Goal: Transaction & Acquisition: Book appointment/travel/reservation

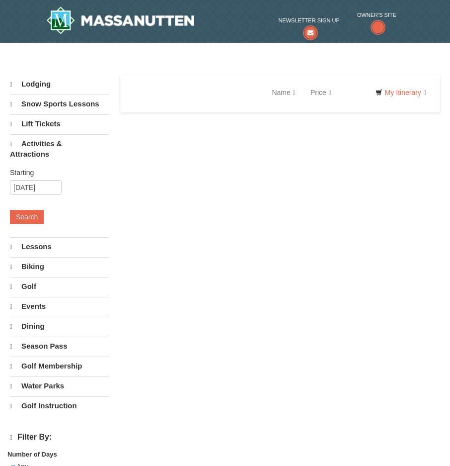
select select "10"
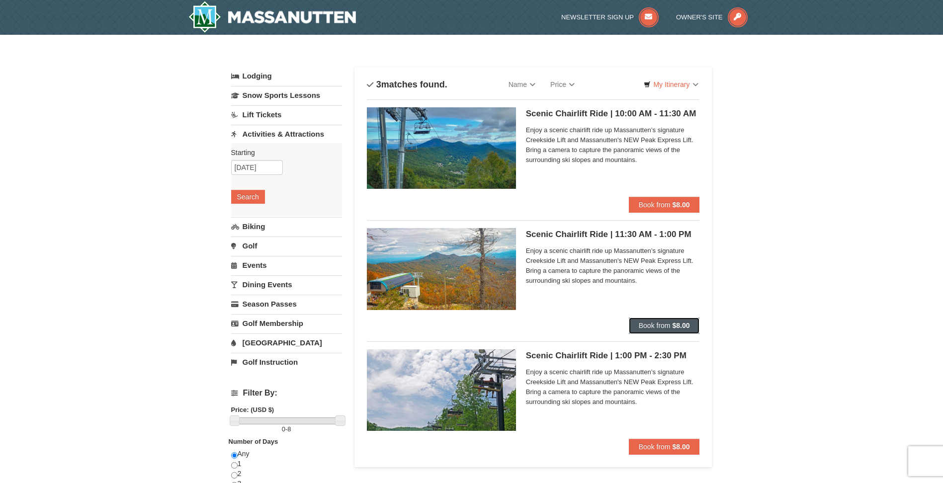
click at [450, 324] on span "Book from" at bounding box center [654, 325] width 32 height 8
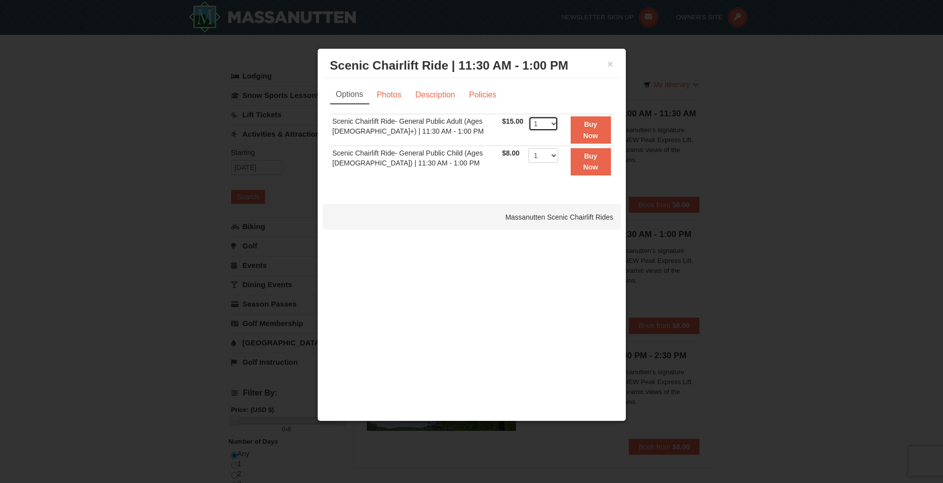
click at [450, 124] on select "1 2 3 4 5 6 7 8 9 10 11 12 13 14 15 16 17 18 19 20 21 22" at bounding box center [543, 123] width 30 height 15
select select "5"
click at [450, 116] on select "1 2 3 4 5 6 7 8 9 10 11 12 13 14 15 16 17 18 19 20 21 22" at bounding box center [543, 123] width 30 height 15
click at [450, 128] on button "Buy Now" at bounding box center [590, 129] width 40 height 27
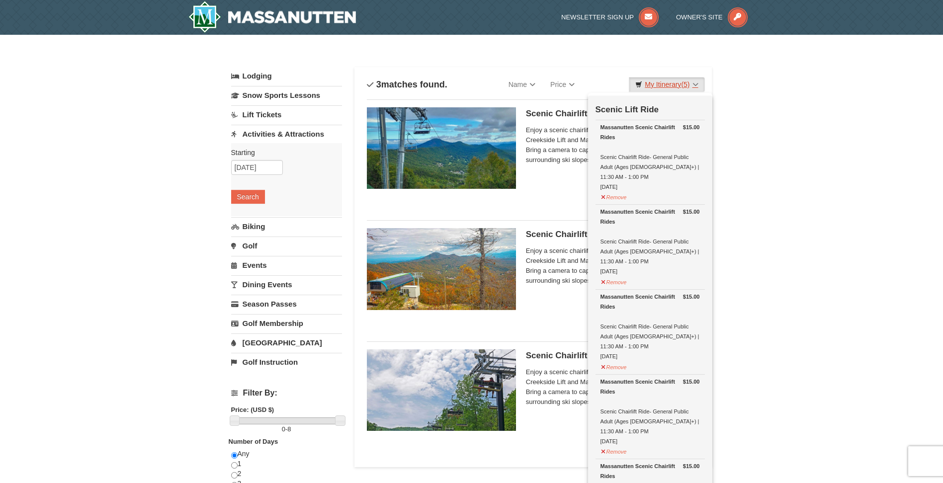
click at [450, 85] on link "My Itinerary (5)" at bounding box center [667, 84] width 76 height 15
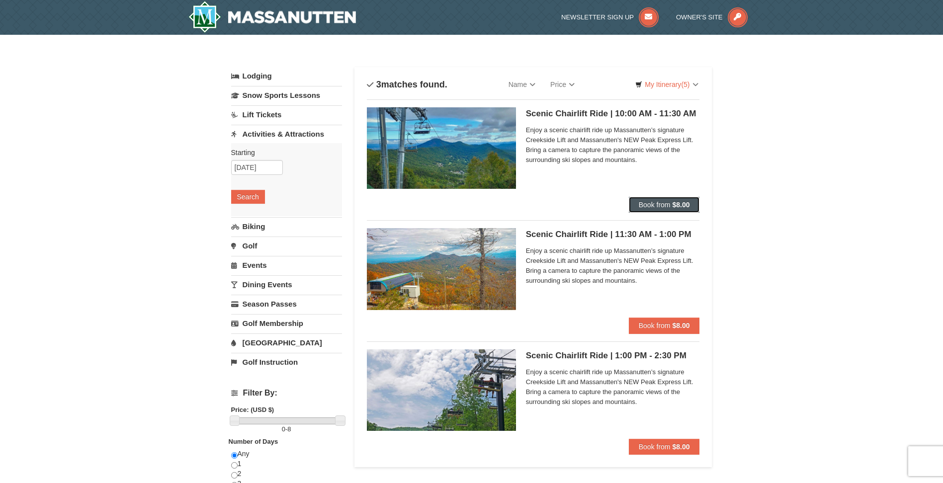
click at [450, 208] on span "Book from" at bounding box center [654, 205] width 32 height 8
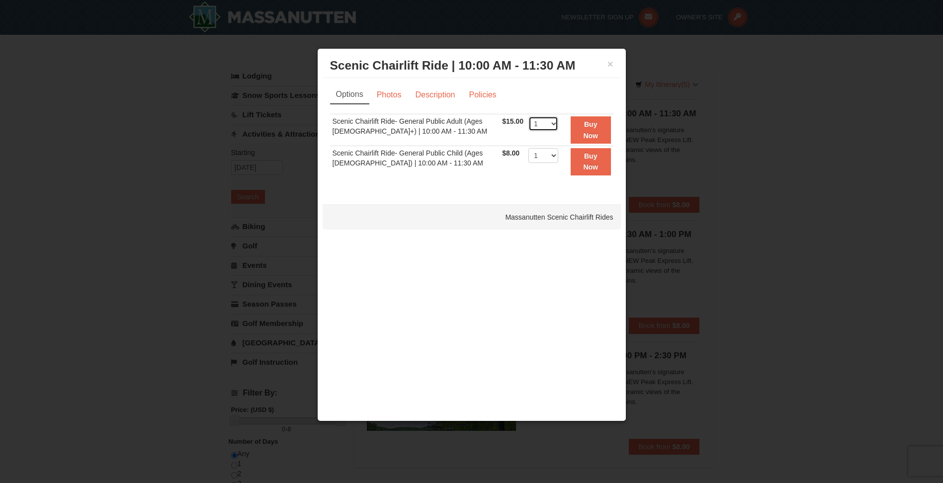
click at [450, 123] on select "1 2 3 4 5 6 7 8 9 10 11 12 13 14 15 16 17 18 19 20 21 22" at bounding box center [543, 123] width 30 height 15
select select "5"
click at [450, 116] on select "1 2 3 4 5 6 7 8 9 10 11 12 13 14 15 16 17 18 19 20 21 22" at bounding box center [543, 123] width 30 height 15
click at [450, 131] on button "Buy Now" at bounding box center [590, 129] width 40 height 27
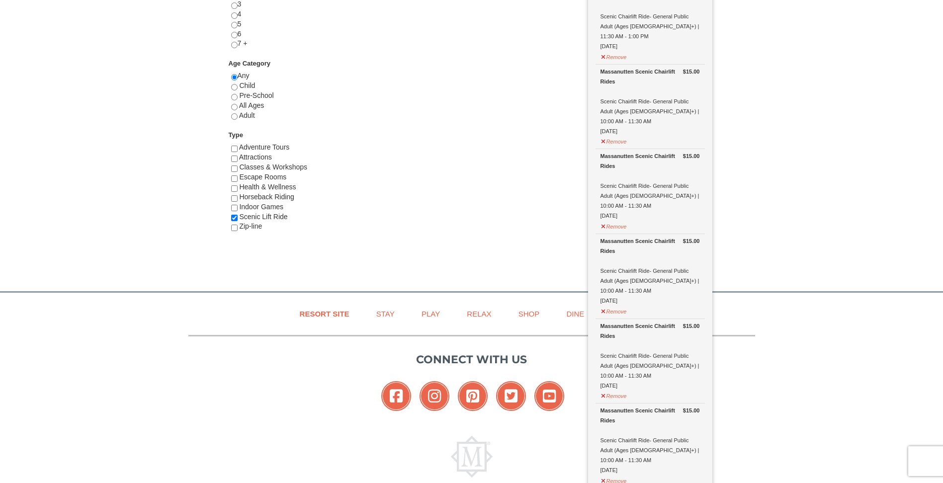
scroll to position [541, 0]
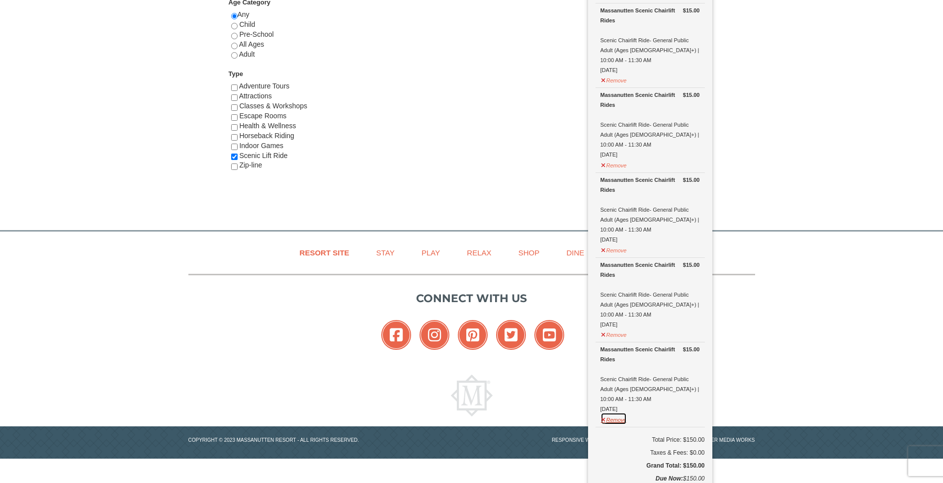
click at [450, 412] on button "Remove" at bounding box center [613, 418] width 27 height 12
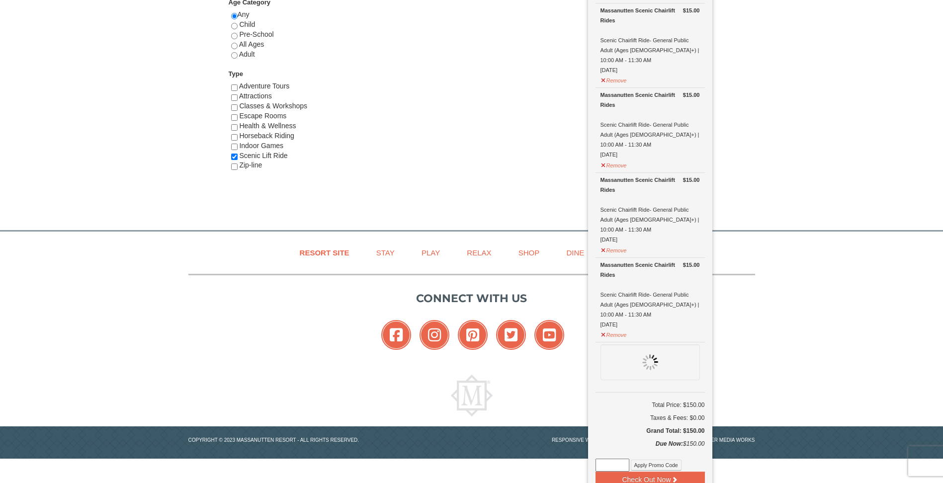
scroll to position [526, 0]
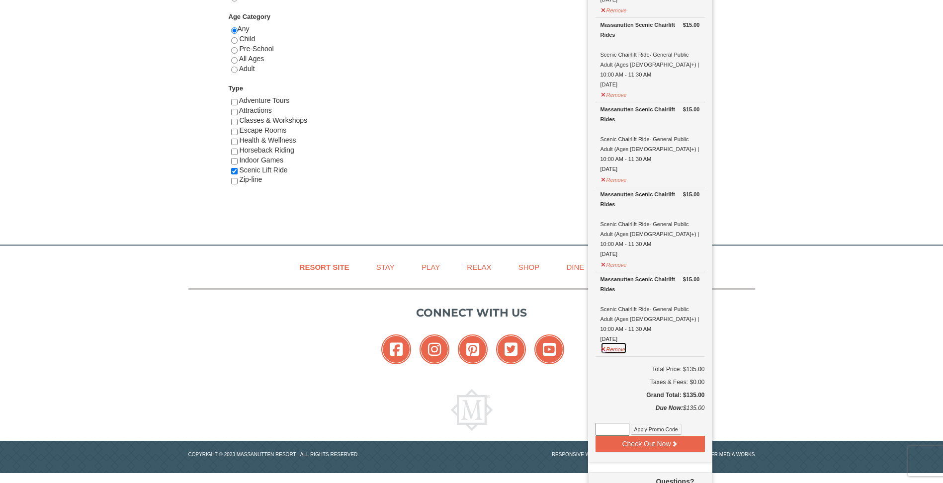
click at [450, 342] on button "Remove" at bounding box center [613, 348] width 27 height 12
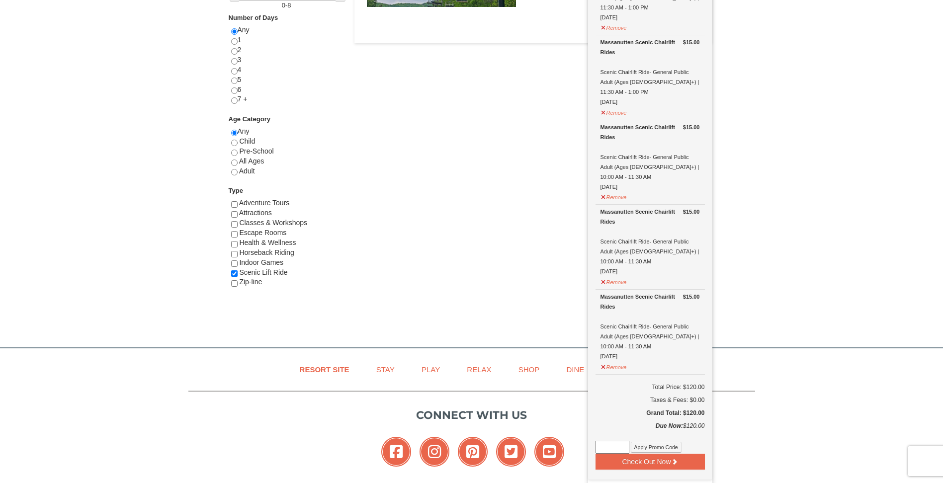
scroll to position [427, 0]
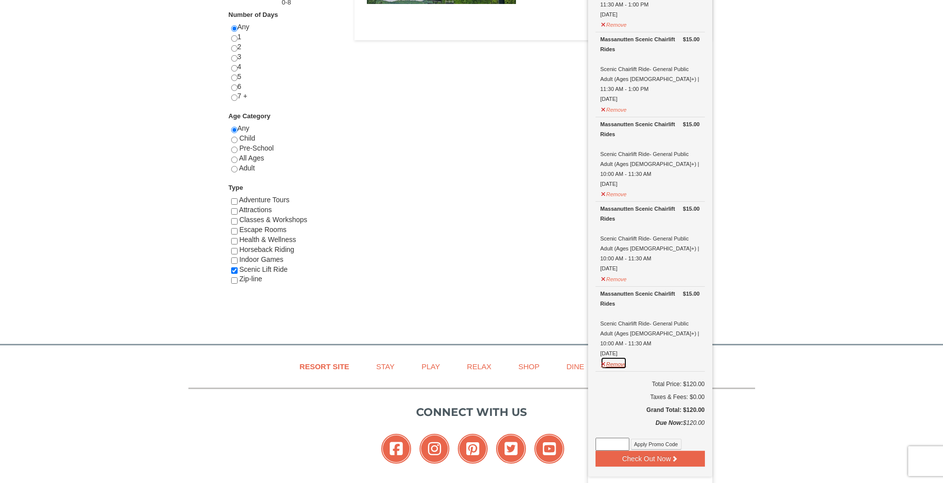
drag, startPoint x: 604, startPoint y: 283, endPoint x: 608, endPoint y: 258, distance: 25.2
click at [450, 357] on button "Remove" at bounding box center [613, 363] width 27 height 12
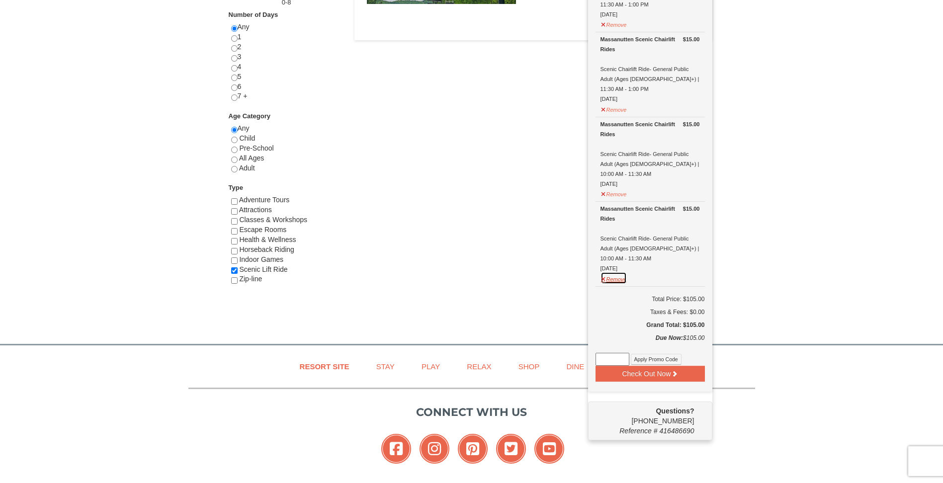
click at [450, 272] on button "Remove" at bounding box center [613, 278] width 27 height 12
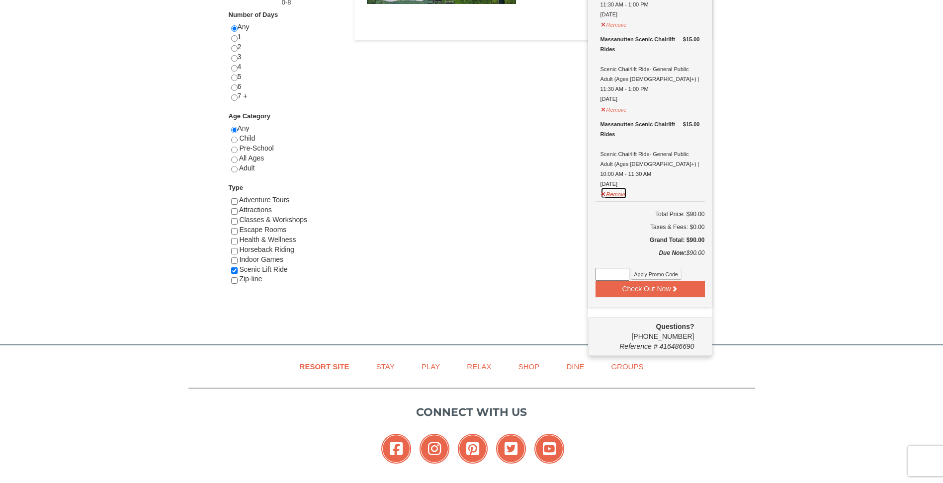
click at [450, 187] on button "Remove" at bounding box center [613, 193] width 27 height 12
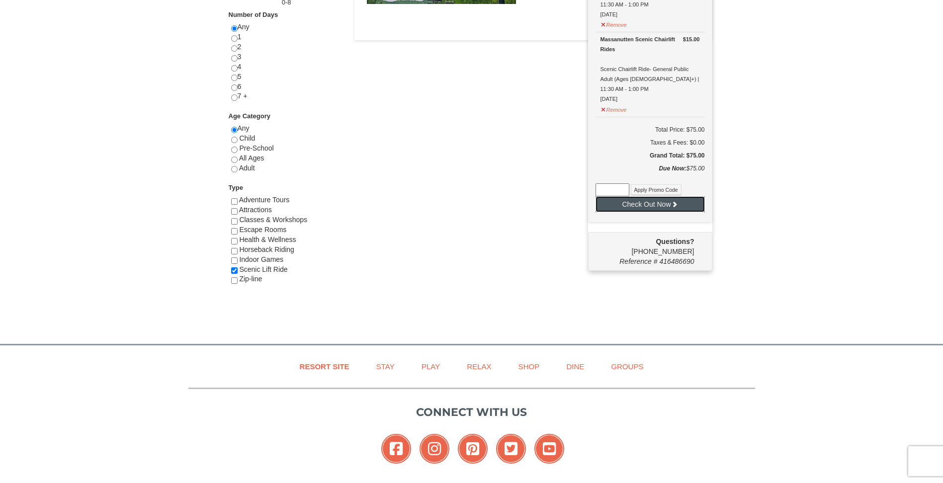
click at [450, 196] on button "Check Out Now" at bounding box center [649, 204] width 109 height 16
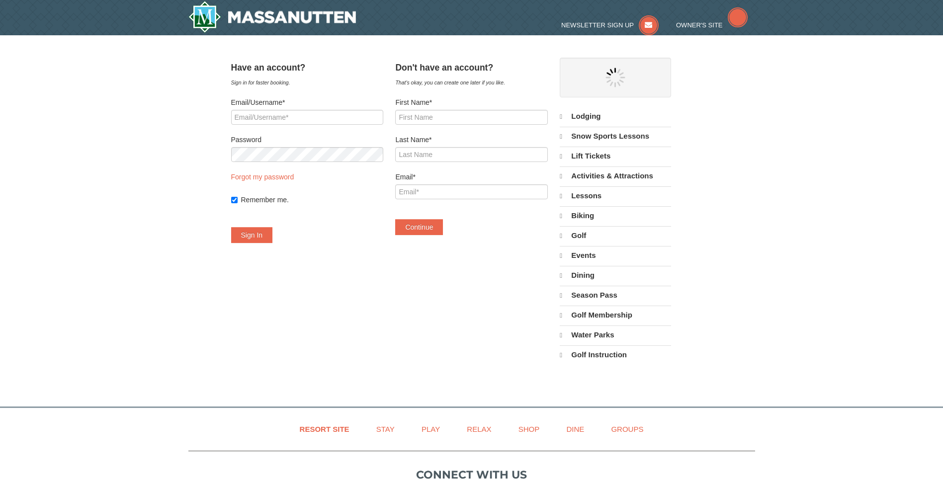
select select "10"
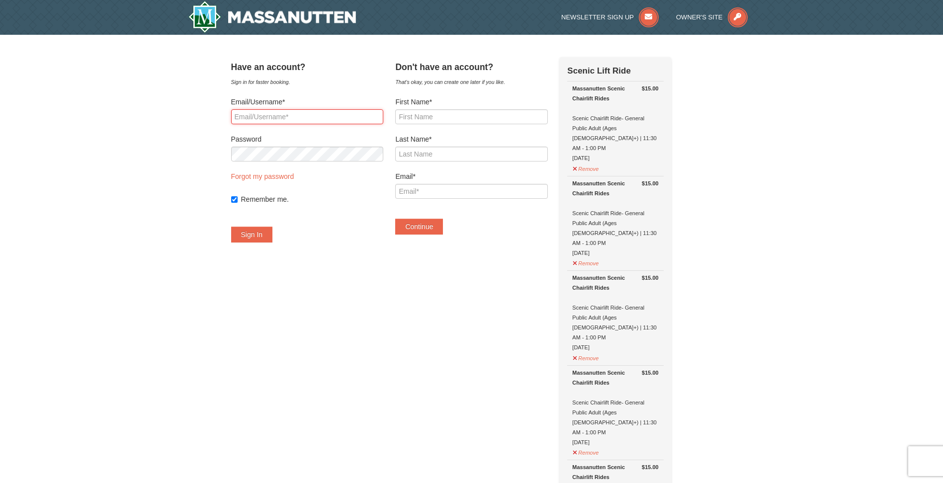
click at [325, 118] on input "Email/Username*" at bounding box center [307, 116] width 152 height 15
type input "S"
type input "soniabece54@gmail.com"
click at [270, 230] on button "Sign In" at bounding box center [252, 235] width 42 height 16
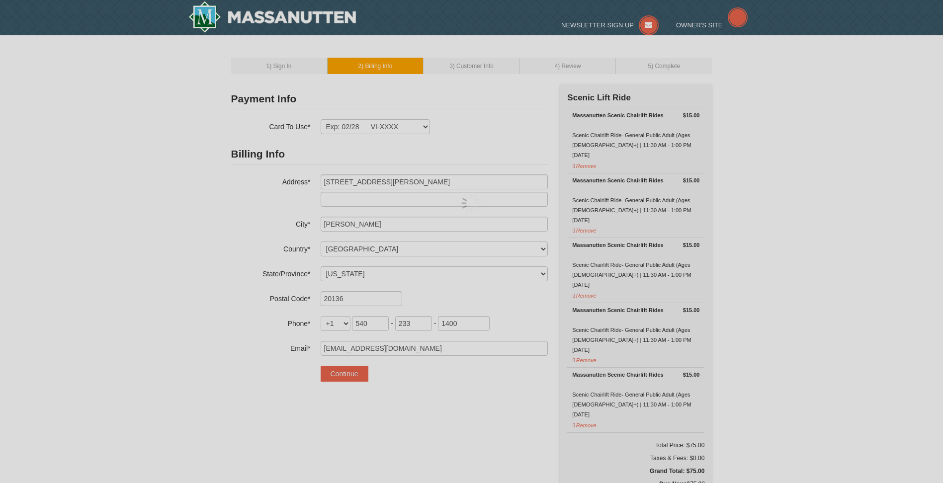
select select "VA"
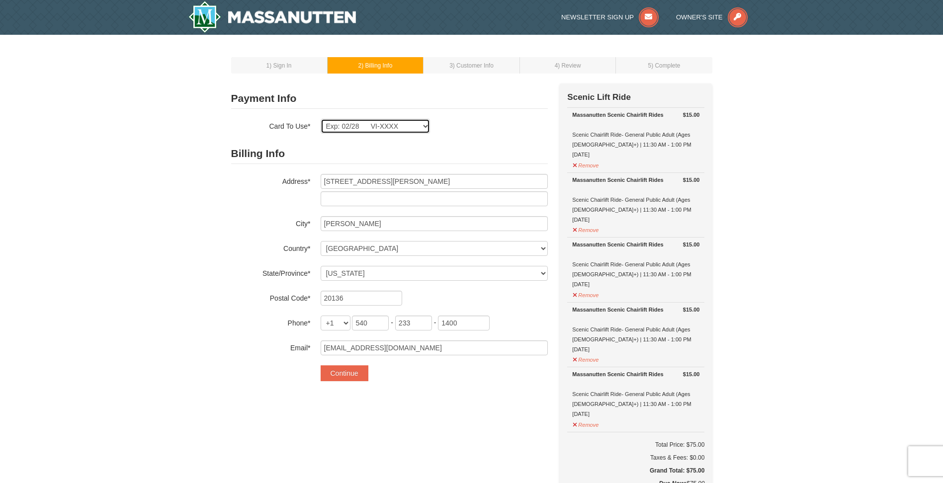
click at [418, 124] on select "Exp: 02/28 VI-XXXX New Card" at bounding box center [374, 126] width 109 height 15
click at [422, 127] on select "Exp: 02/28 VI-XXXX New Card" at bounding box center [374, 126] width 109 height 15
select select
click at [320, 119] on select "Exp: 02/28 VI-XXXX New Card" at bounding box center [374, 126] width 109 height 15
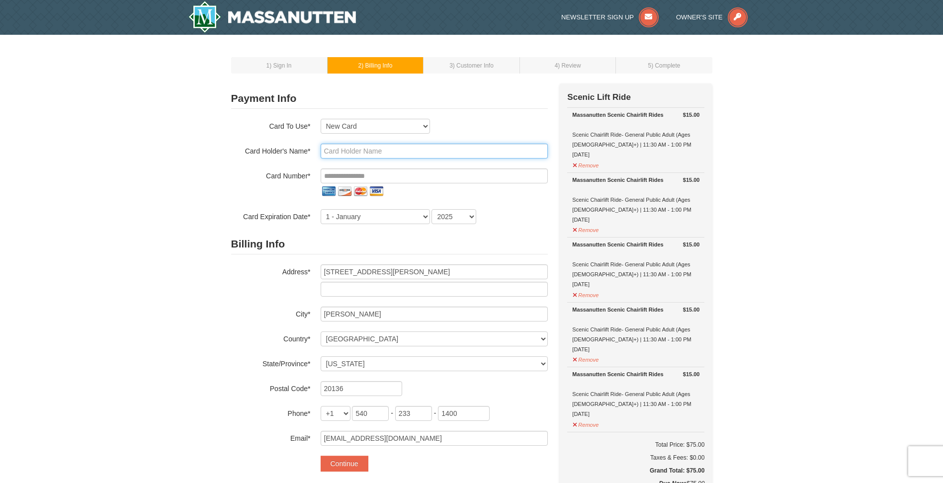
click at [389, 153] on input "text" at bounding box center [433, 151] width 227 height 15
type input "maria Medrano"
click at [423, 215] on select "1 - January 2 - February 3 - March 4 - April 5 - May 6 - June 7 - July 8 - Augu…" at bounding box center [374, 216] width 109 height 15
click at [320, 209] on select "1 - January 2 - February 3 - March 4 - April 5 - May 6 - June 7 - July 8 - Augu…" at bounding box center [374, 216] width 109 height 15
click at [421, 216] on select "1 - January 2 - February 3 - March 4 - April 5 - May 6 - June 7 - July 8 - Augu…" at bounding box center [374, 216] width 109 height 15
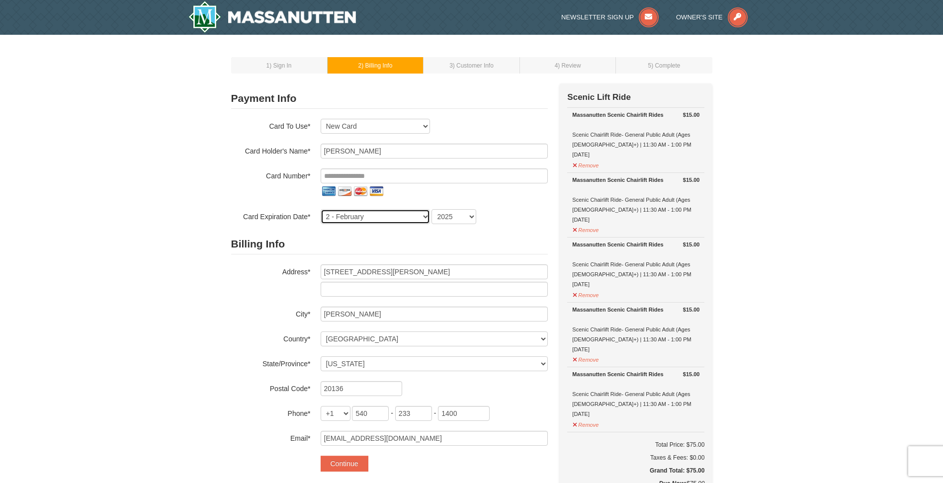
select select "11"
click at [320, 209] on select "1 - January 2 - February 3 - March 4 - April 5 - May 6 - June 7 - July 8 - Augu…" at bounding box center [374, 216] width 109 height 15
click at [468, 215] on select "2025 2026 2027 2028 2029 2030 2031 2032 2033 2034" at bounding box center [453, 216] width 45 height 15
select select "2028"
click at [431, 209] on select "2025 2026 2027 2028 2029 2030 2031 2032 2033 2034" at bounding box center [453, 216] width 45 height 15
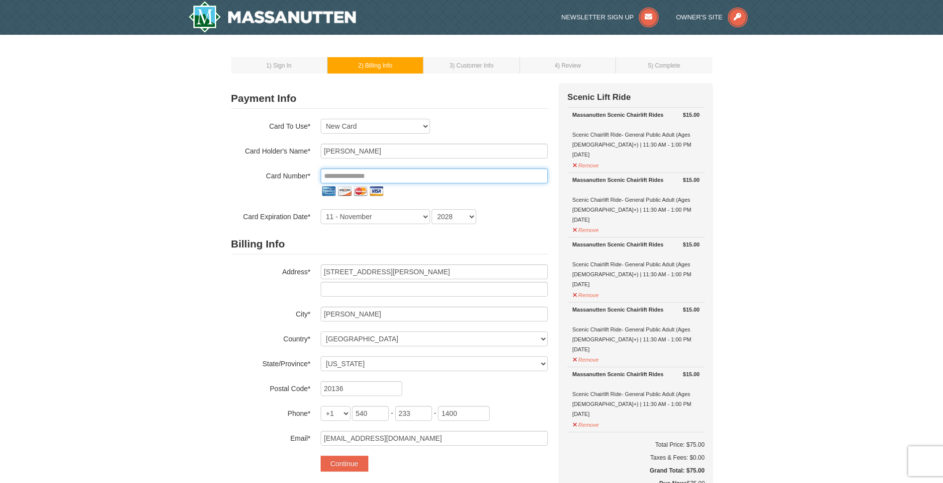
click at [351, 172] on input "tel" at bounding box center [433, 175] width 227 height 15
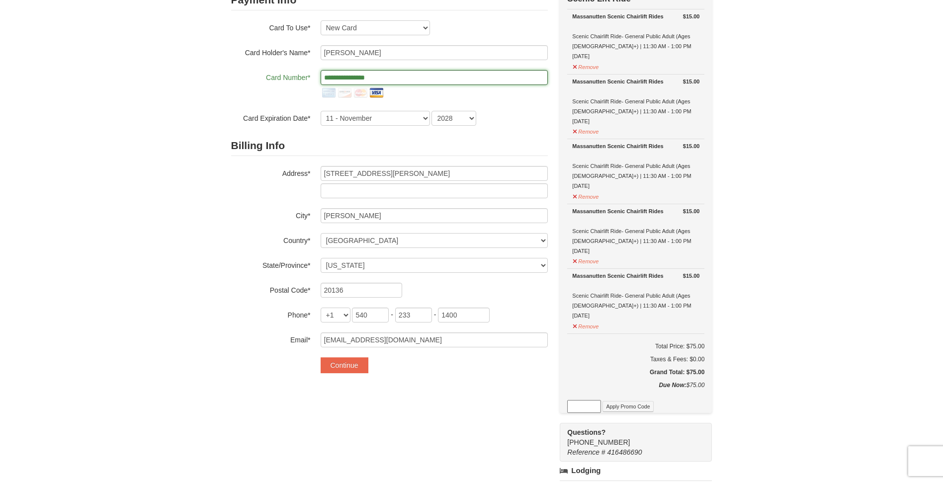
scroll to position [99, 0]
type input "**********"
click at [346, 367] on button "Continue" at bounding box center [344, 364] width 48 height 16
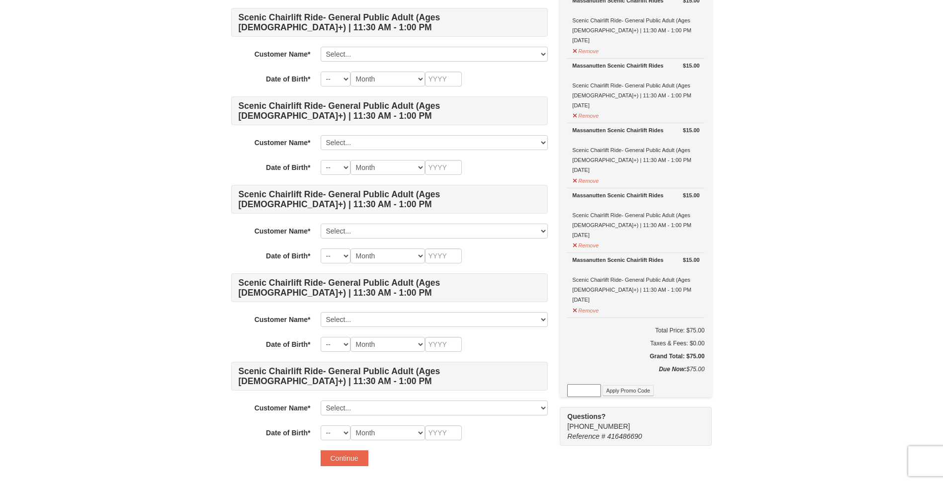
scroll to position [99, 0]
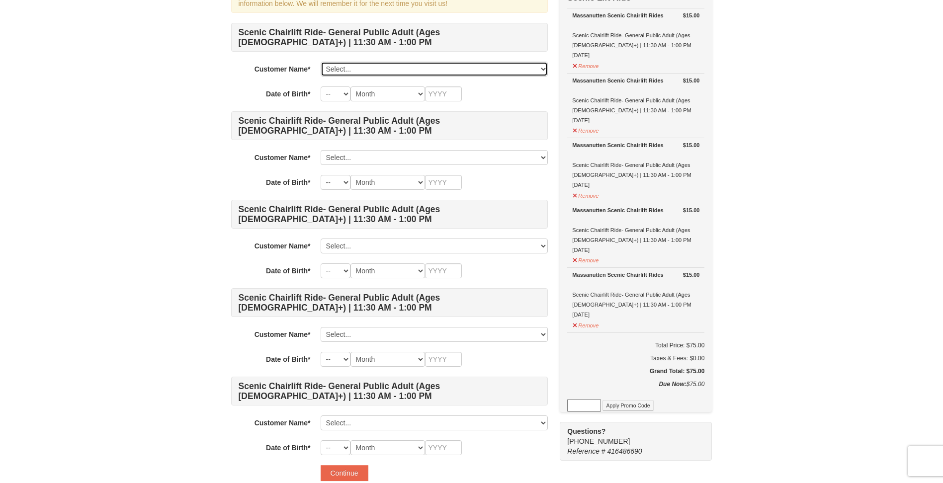
click at [542, 67] on select "Select... MARIA MEDRANO Antonio Marzana Eddy Medrano Nelly Diaz Add New..." at bounding box center [433, 69] width 227 height 15
select select "25660739"
click at [320, 62] on select "Select... MARIA MEDRANO Antonio Marzana Eddy Medrano Nelly Diaz Add New..." at bounding box center [433, 69] width 227 height 15
select select "16"
select select "08"
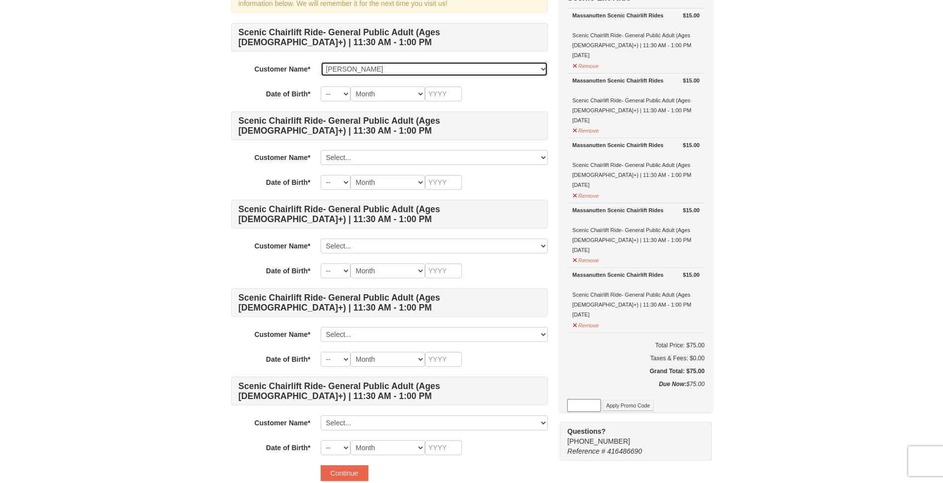
type input "1967"
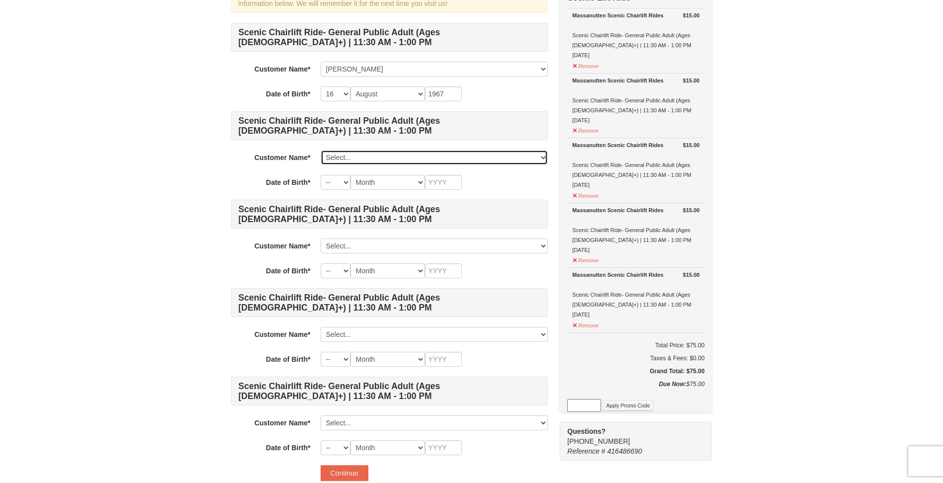
click at [543, 158] on select "Select... MARIA MEDRANO Antonio Marzana Eddy Medrano Nelly Diaz Add New..." at bounding box center [433, 157] width 227 height 15
select select "28338892"
click at [320, 150] on select "Select... MARIA MEDRANO Antonio Marzana Eddy Medrano Nelly Diaz Add New..." at bounding box center [433, 157] width 227 height 15
select select "22"
select select "11"
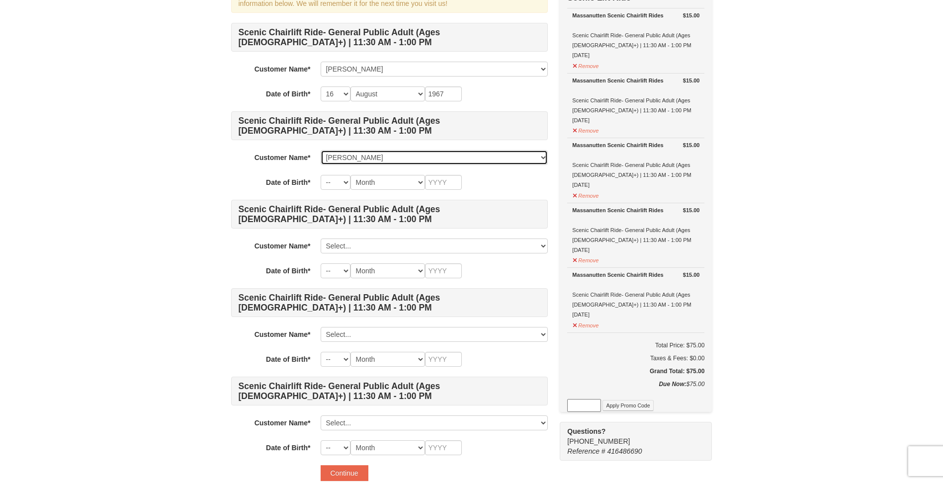
type input "1968"
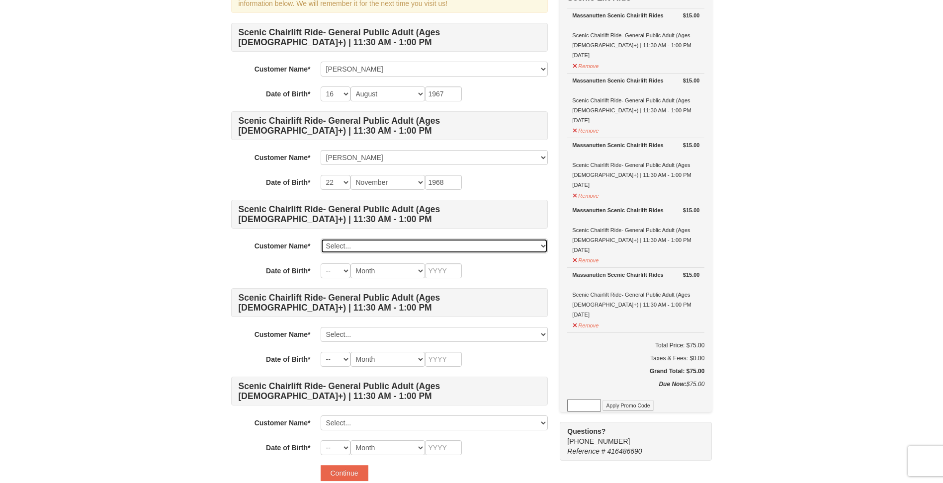
click at [541, 246] on select "Select... MARIA MEDRANO Antonio Marzana Eddy Medrano Nelly Diaz Add New..." at bounding box center [433, 245] width 227 height 15
select select "28338910"
click at [320, 238] on select "Select... MARIA MEDRANO Antonio Marzana Eddy Medrano Nelly Diaz Add New..." at bounding box center [433, 245] width 227 height 15
select select "19"
select select "11"
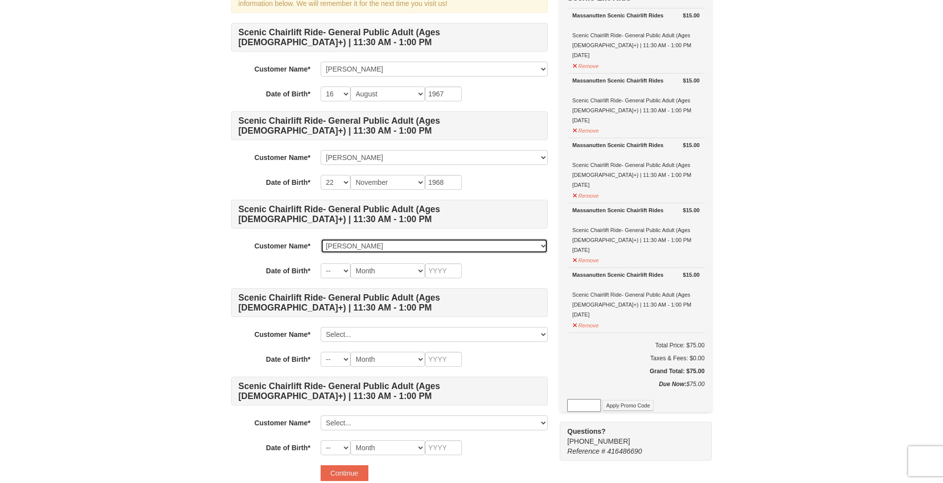
type input "1970"
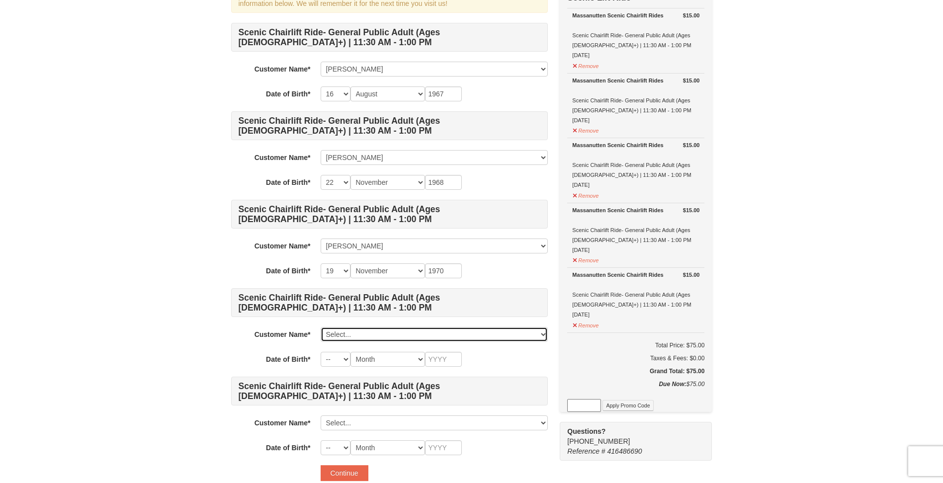
click at [547, 332] on select "Select... MARIA MEDRANO Antonio Marzana Eddy Medrano Nelly Diaz Add New..." at bounding box center [433, 334] width 227 height 15
select select "28338909"
click at [320, 327] on select "Select... MARIA MEDRANO Antonio Marzana Eddy Medrano Nelly Diaz Add New..." at bounding box center [433, 334] width 227 height 15
select select "28"
select select "11"
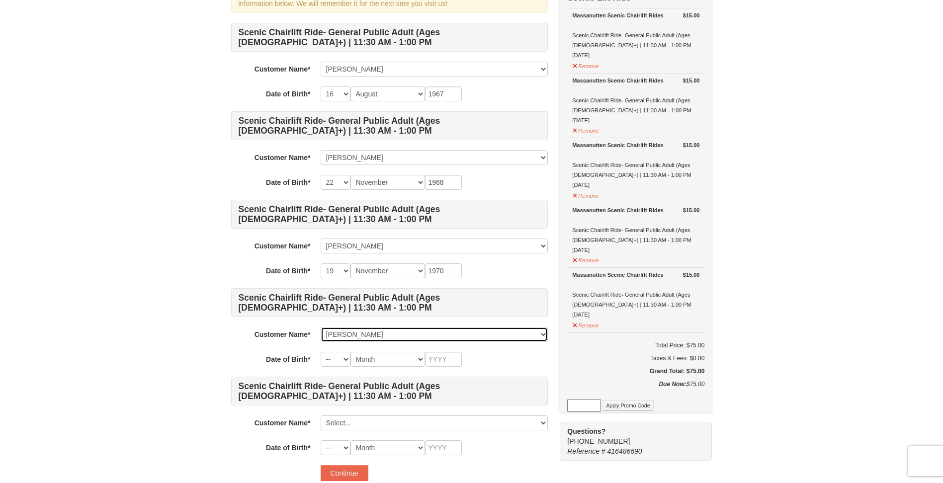
type input "1963"
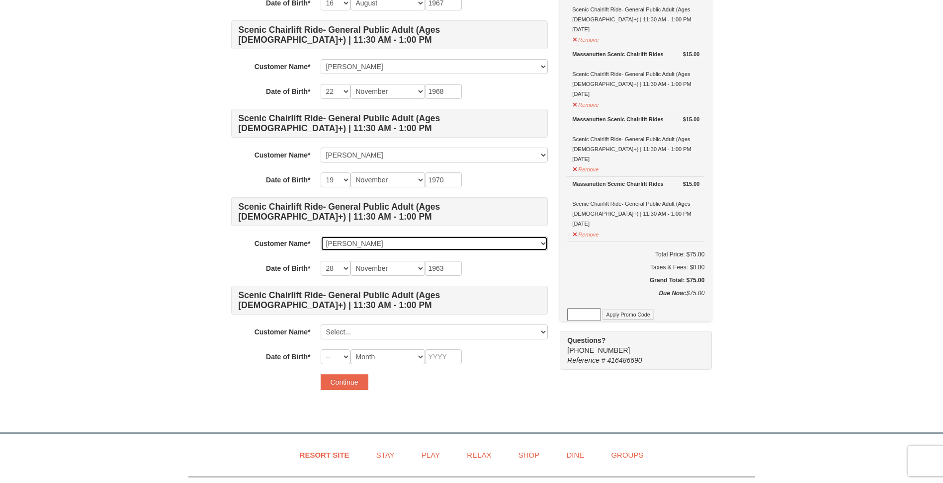
scroll to position [199, 0]
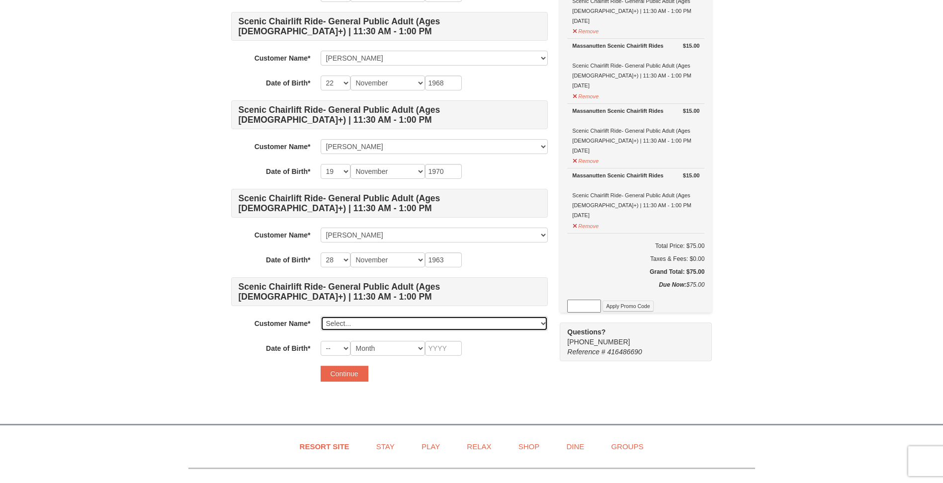
click at [541, 323] on select "Select... MARIA MEDRANO Antonio Marzana Eddy Medrano Nelly Diaz Add New..." at bounding box center [433, 323] width 227 height 15
select select "25660739"
click at [320, 316] on select "Select... MARIA MEDRANO Antonio Marzana Eddy Medrano Nelly Diaz Add New..." at bounding box center [433, 323] width 227 height 15
select select "16"
select select "08"
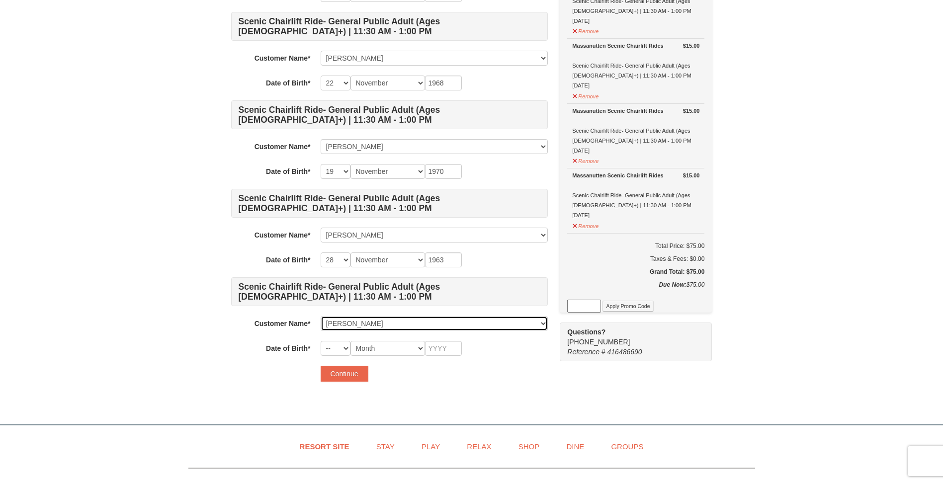
type input "1967"
click at [347, 379] on button "Continue" at bounding box center [344, 374] width 48 height 16
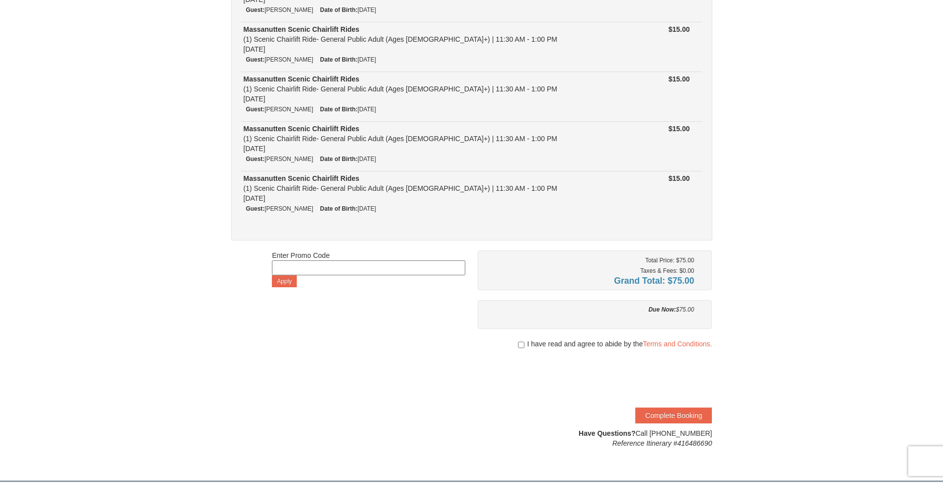
scroll to position [199, 0]
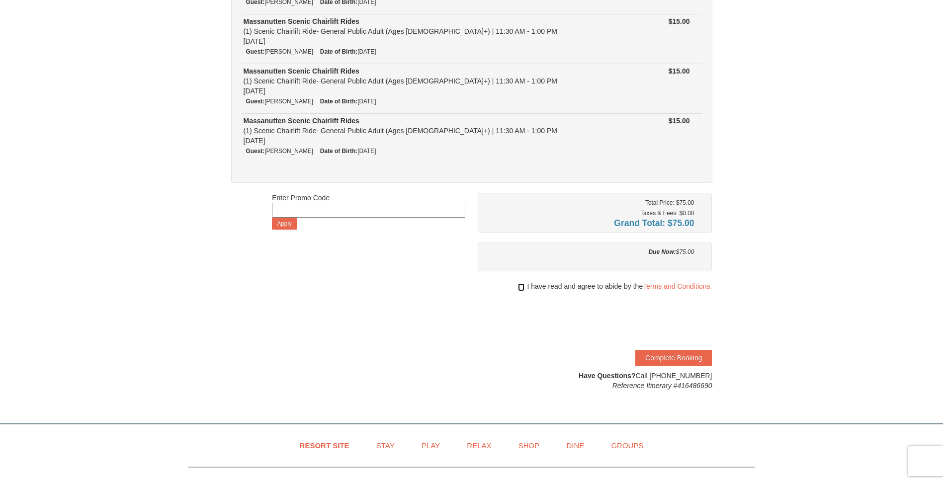
click at [519, 287] on input "checkbox" at bounding box center [521, 287] width 6 height 8
checkbox input "true"
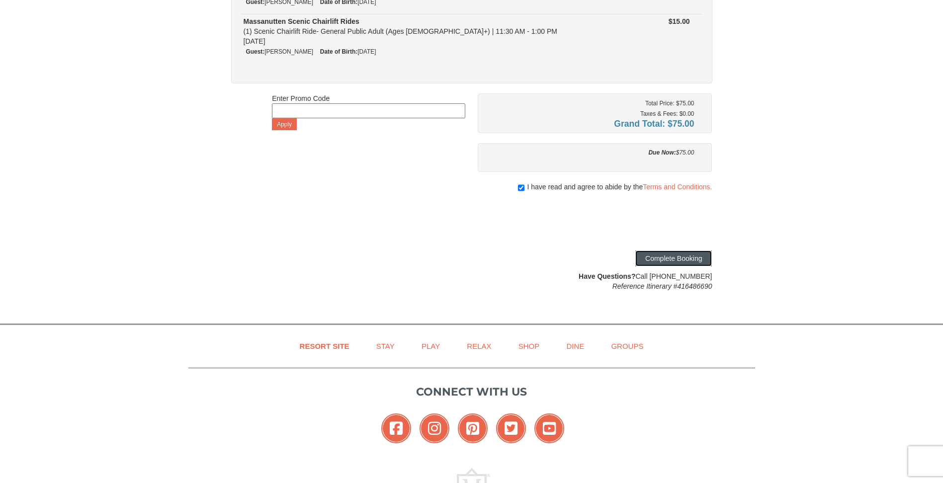
click at [671, 263] on button "Complete Booking" at bounding box center [673, 258] width 77 height 16
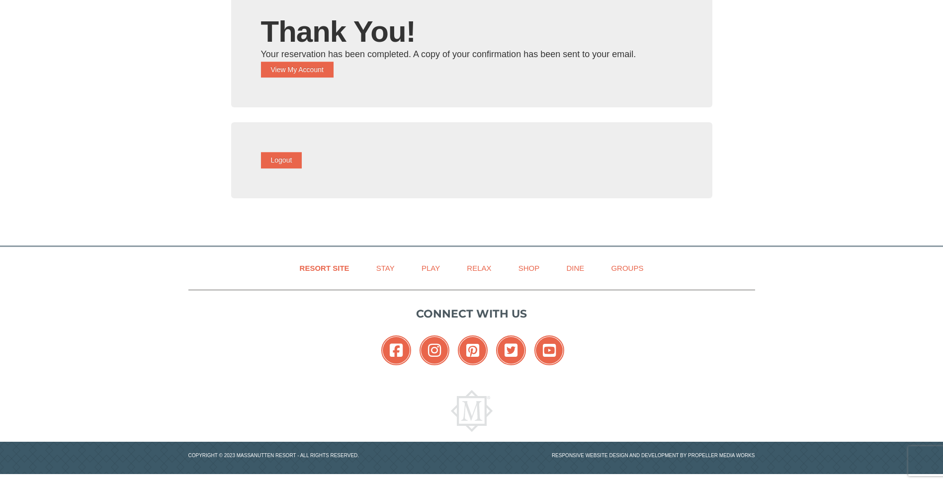
scroll to position [76, 0]
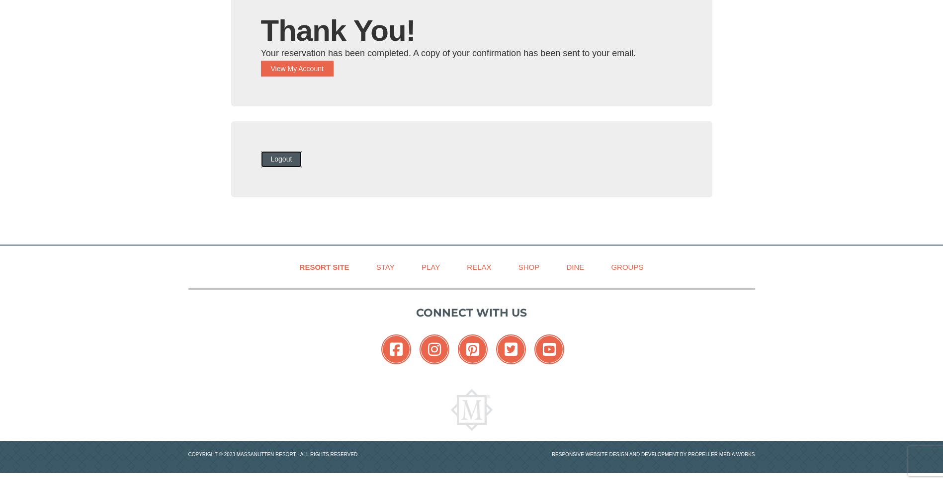
click at [302, 156] on button "Logout" at bounding box center [281, 159] width 41 height 16
